Goal: Task Accomplishment & Management: Use online tool/utility

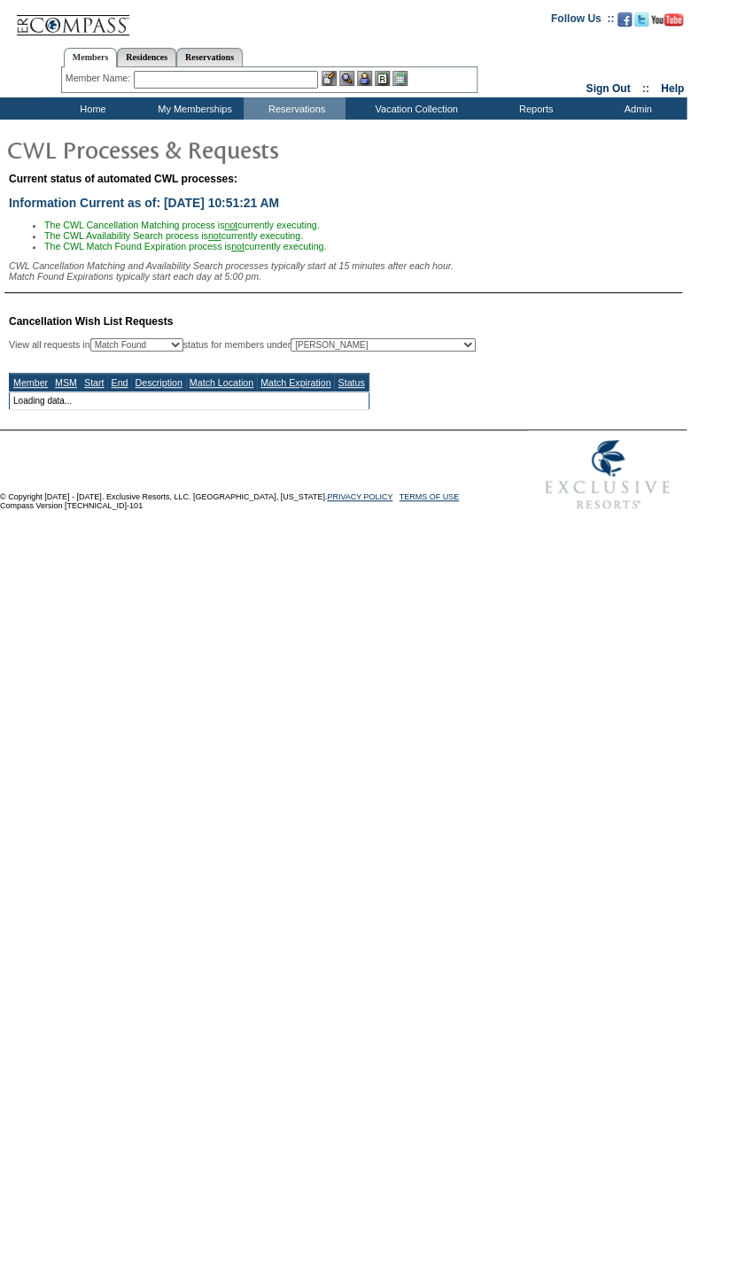
select select "50"
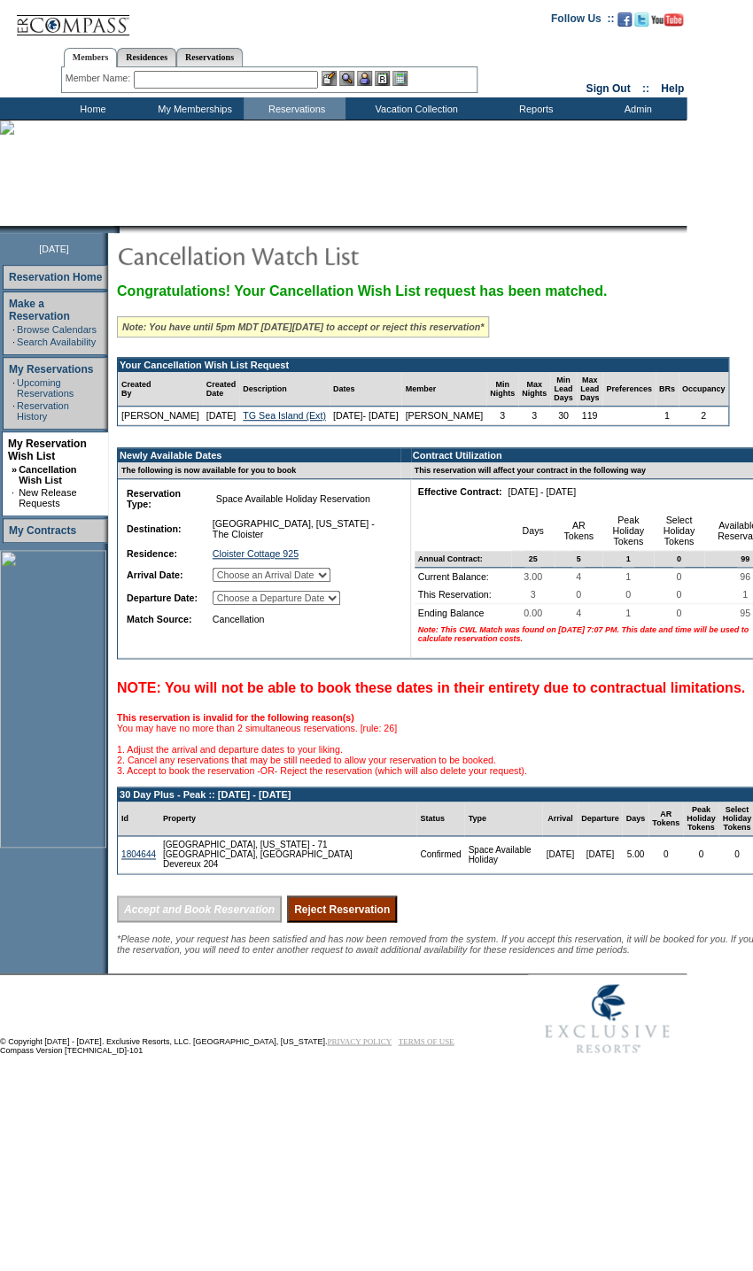
click at [329, 582] on select "Choose an Arrival Date Tuesday, November 25, 2025 Wednesday, November 26, 2025 …" at bounding box center [272, 575] width 118 height 14
click at [392, 559] on td "Cloister Cottage 925 1529" at bounding box center [302, 554] width 186 height 18
click at [340, 601] on select "Choose a Departure Date Wednesday, November 26, 2025 Thursday, November 27, 202…" at bounding box center [277, 598] width 128 height 14
click at [381, 549] on td "Cloister Cottage 925 1529" at bounding box center [302, 554] width 186 height 18
click at [330, 577] on select "Choose an Arrival Date Tuesday, November 25, 2025 Wednesday, November 26, 2025 …" at bounding box center [272, 575] width 118 height 14
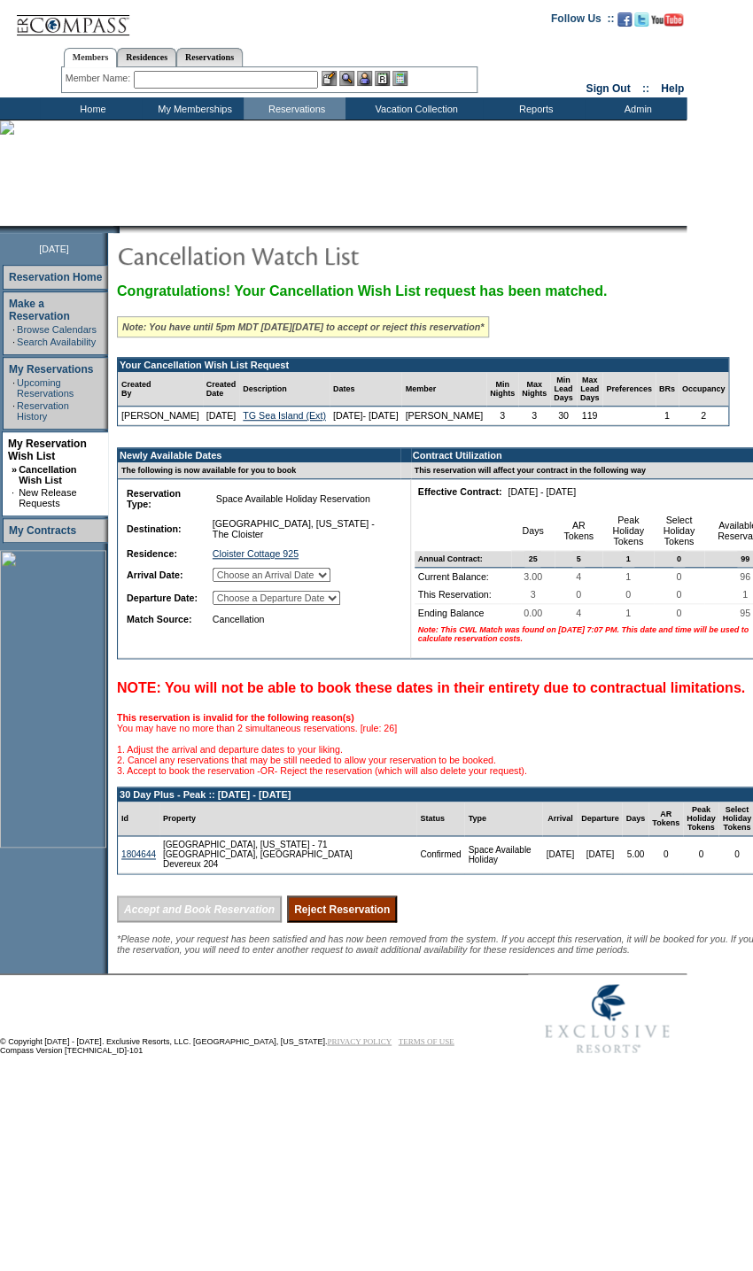
select select "11/25/2025"
click at [232, 572] on select "Choose an Arrival Date Tuesday, November 25, 2025 Wednesday, November 26, 2025 …" at bounding box center [272, 575] width 118 height 14
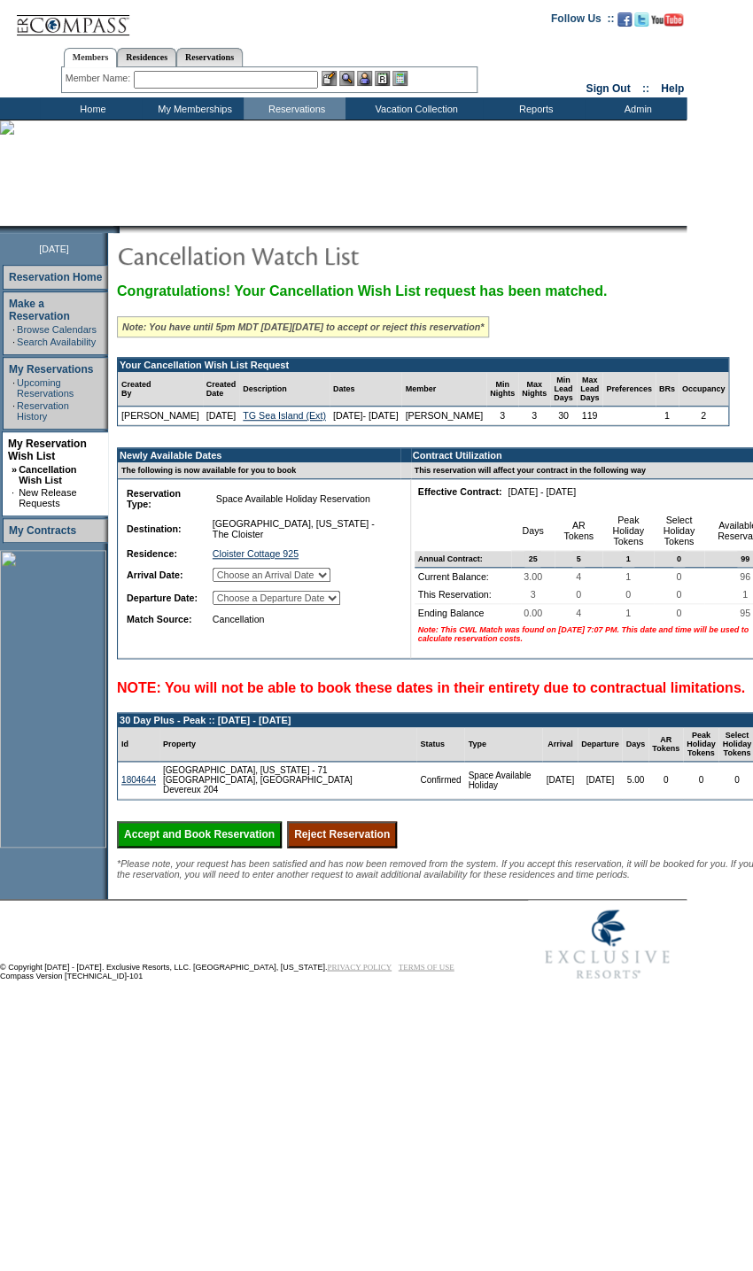
click at [353, 592] on td "Choose a Departure Date Wednesday, November 26, 2025 Thursday, November 27, 202…" at bounding box center [302, 597] width 186 height 21
click at [340, 602] on select "Choose a Departure Date Wednesday, November 26, 2025 Thursday, November 27, 202…" at bounding box center [277, 598] width 128 height 14
select select "11/28/2025"
click at [234, 605] on select "Choose a Departure Date Wednesday, November 26, 2025 Thursday, November 27, 202…" at bounding box center [277, 598] width 128 height 14
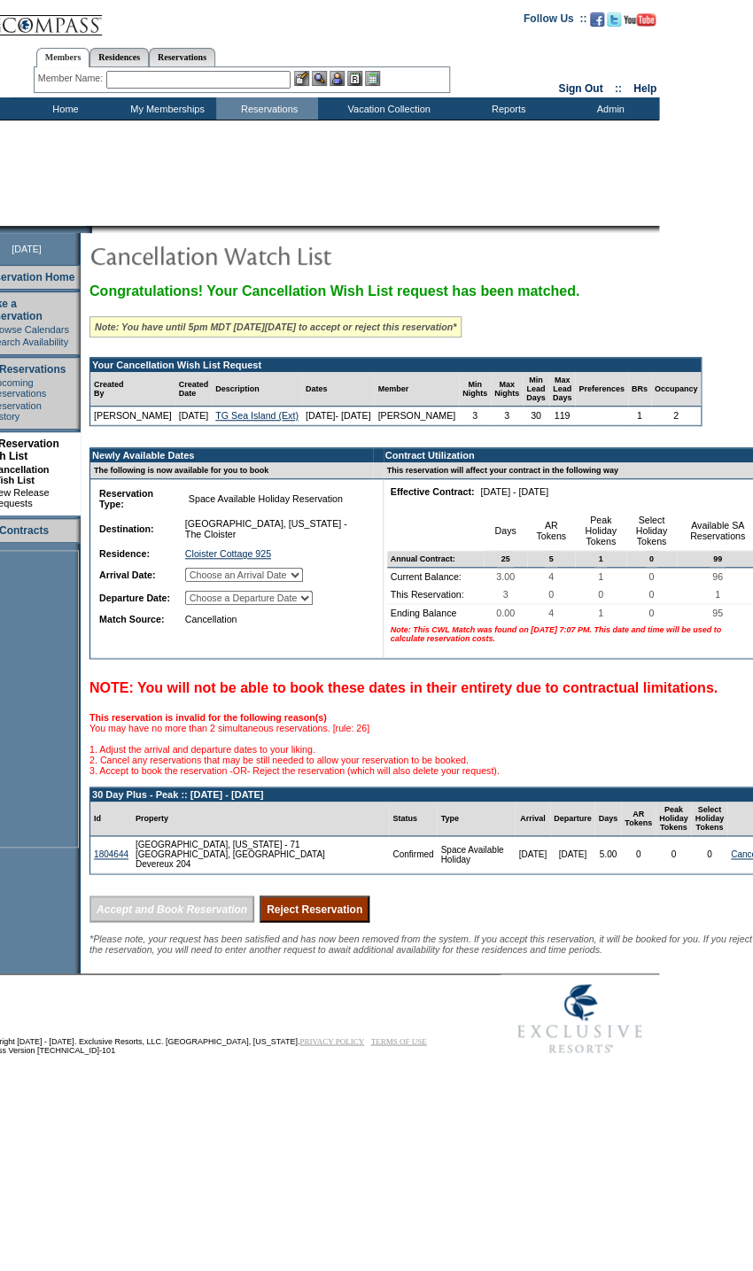
scroll to position [0, 50]
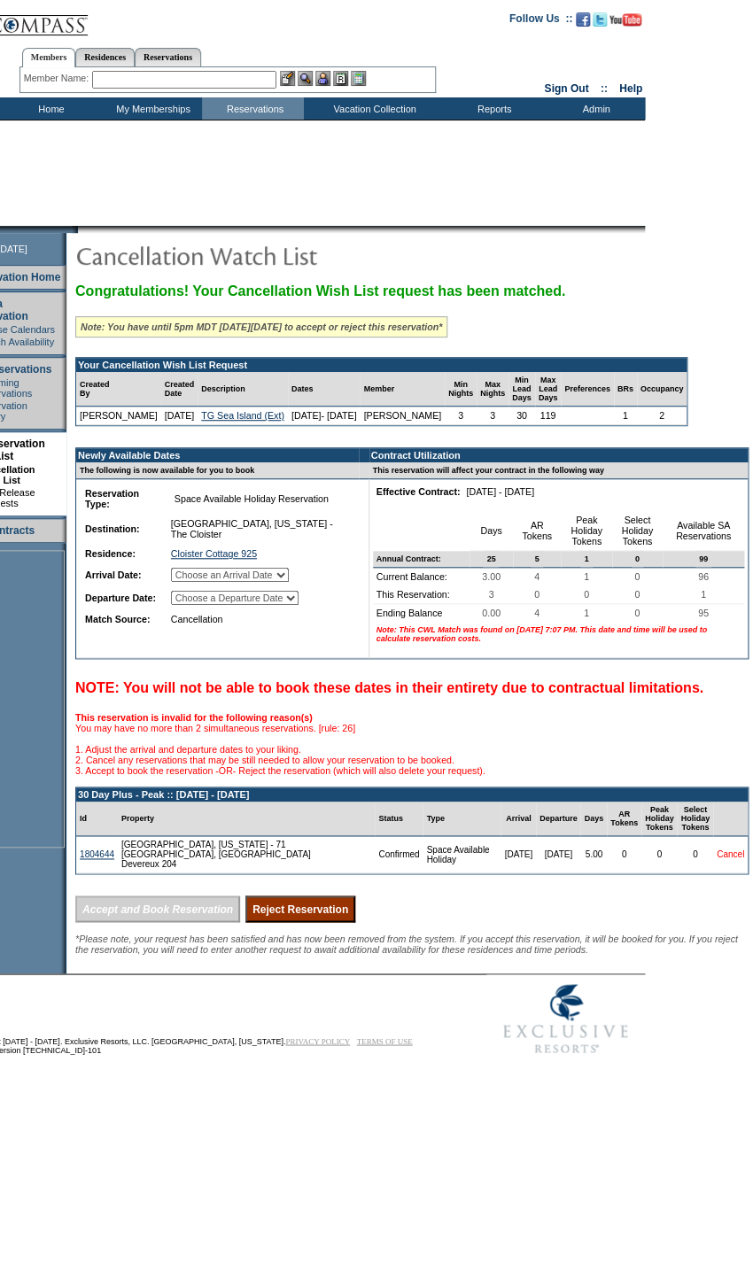
click at [731, 859] on link "Cancel" at bounding box center [730, 854] width 27 height 10
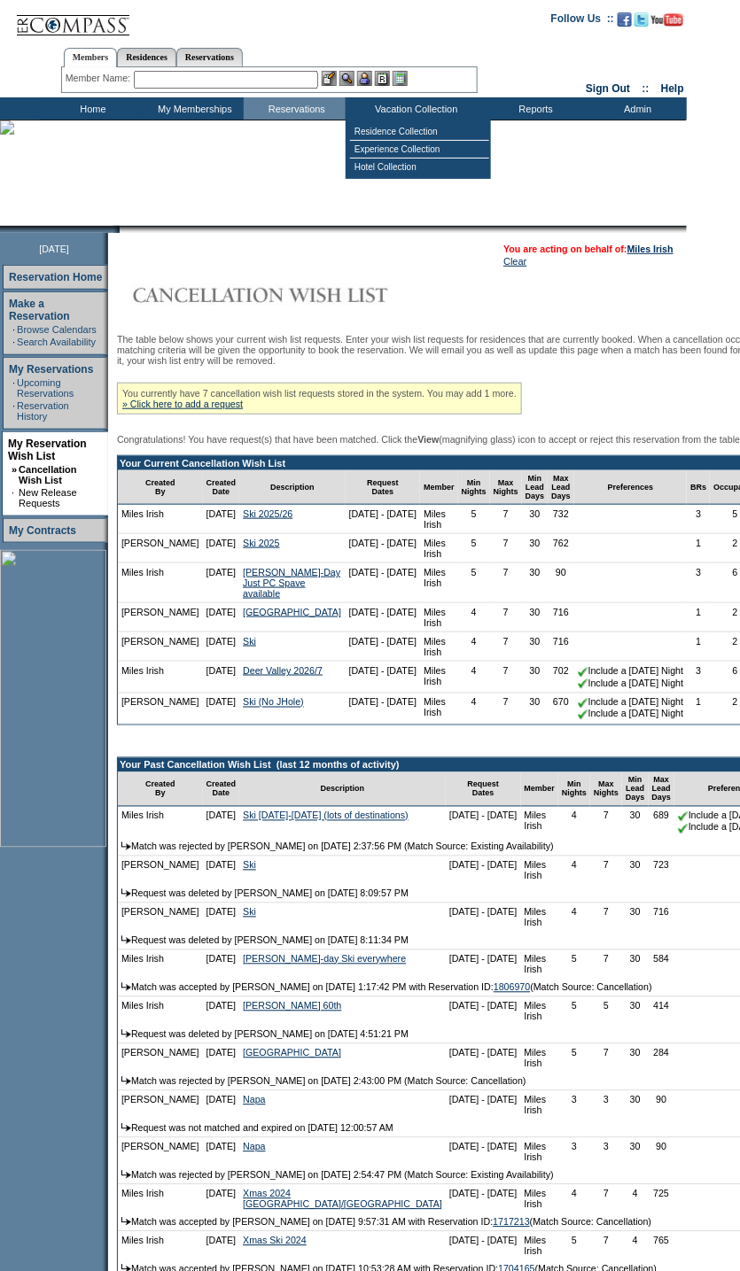
click at [253, 78] on input "text" at bounding box center [226, 80] width 184 height 18
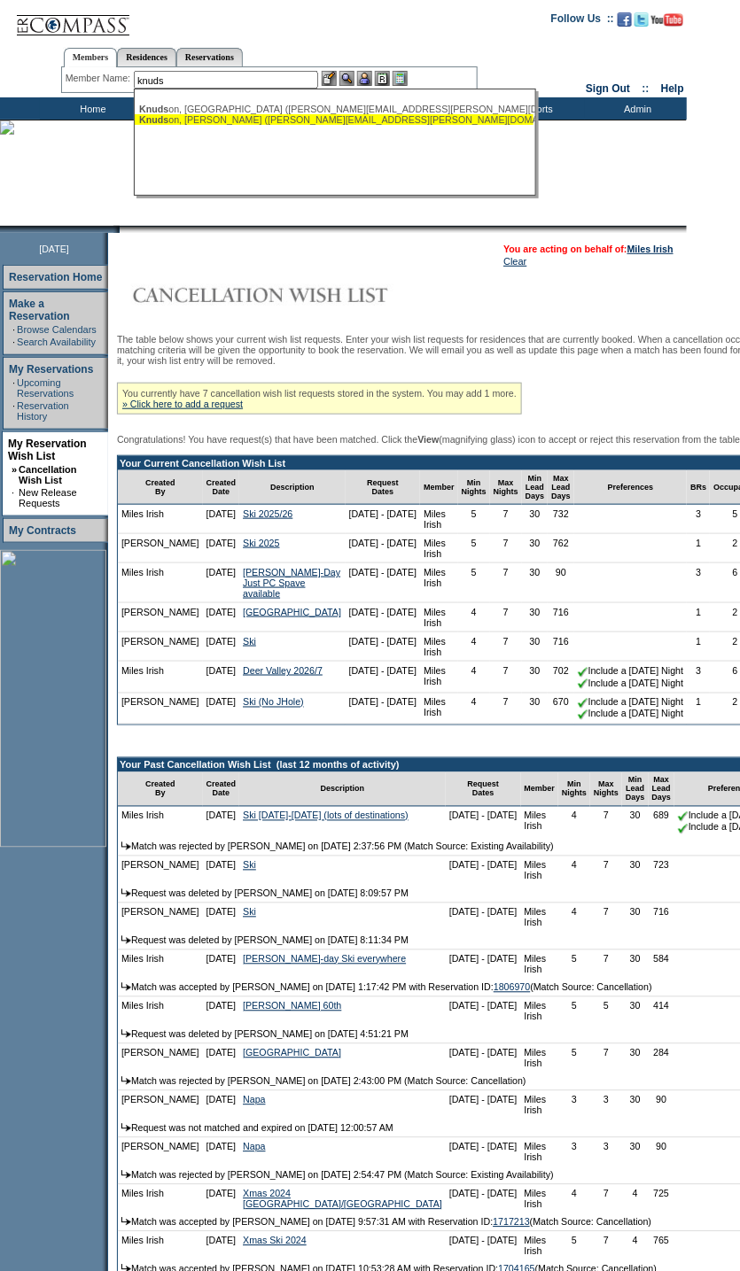
click at [230, 116] on div "Knuds on, Wade (wade.knudson@gmail.com)" at bounding box center [334, 119] width 390 height 11
type input "Knudson, Wade (wade.knudson@gmail.com)"
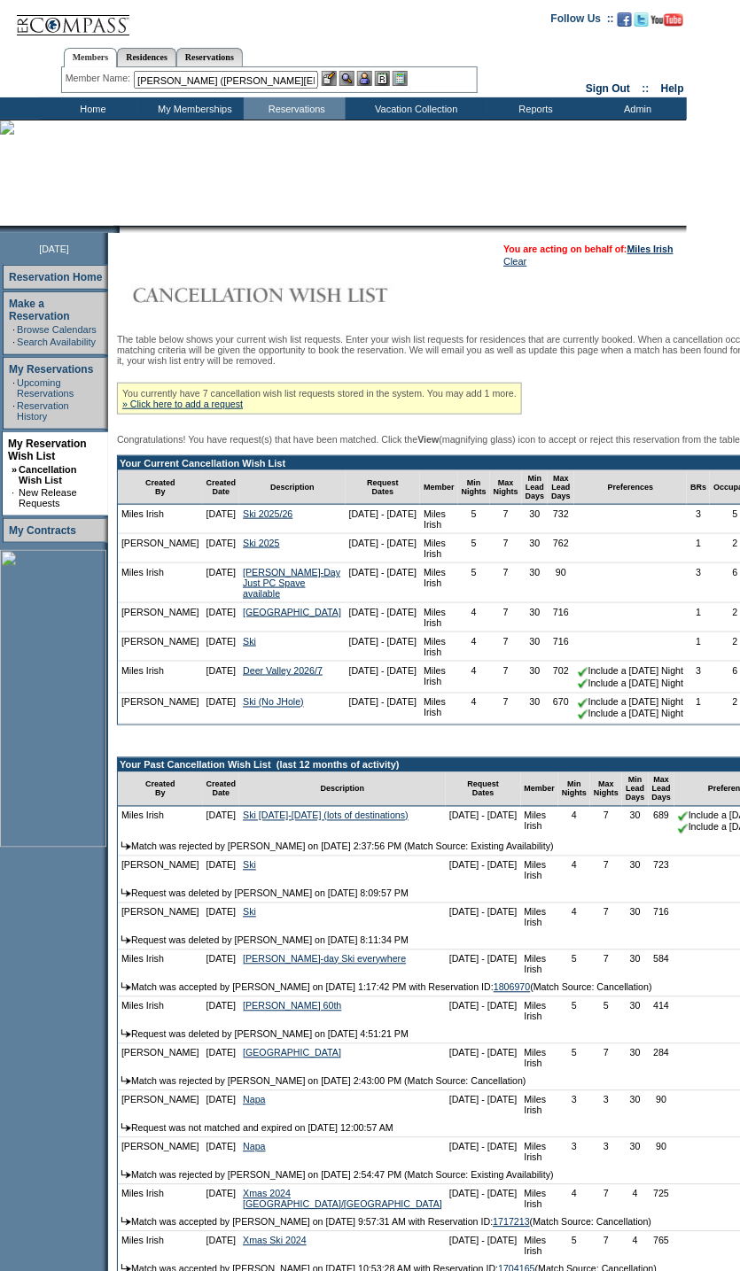
click at [368, 80] on img at bounding box center [364, 78] width 15 height 15
click at [352, 76] on img at bounding box center [346, 78] width 15 height 15
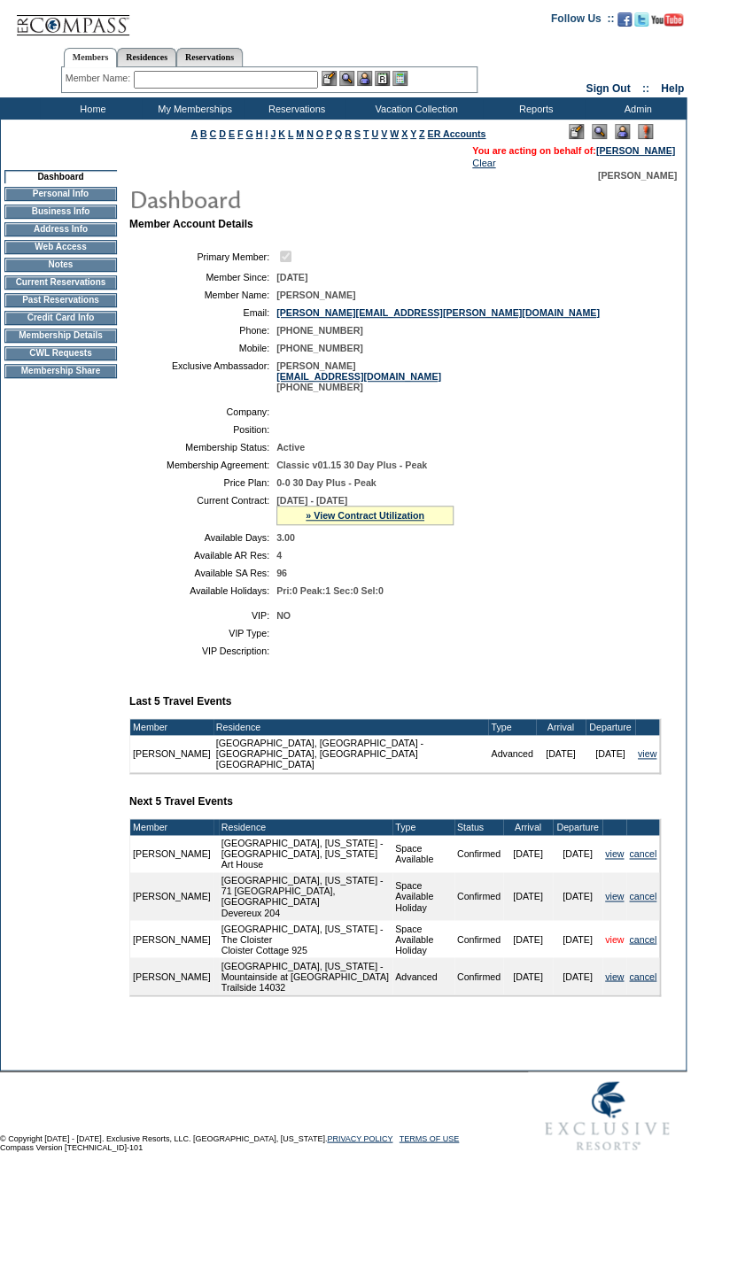
click at [614, 944] on link "view" at bounding box center [614, 939] width 19 height 11
